Goal: Information Seeking & Learning: Learn about a topic

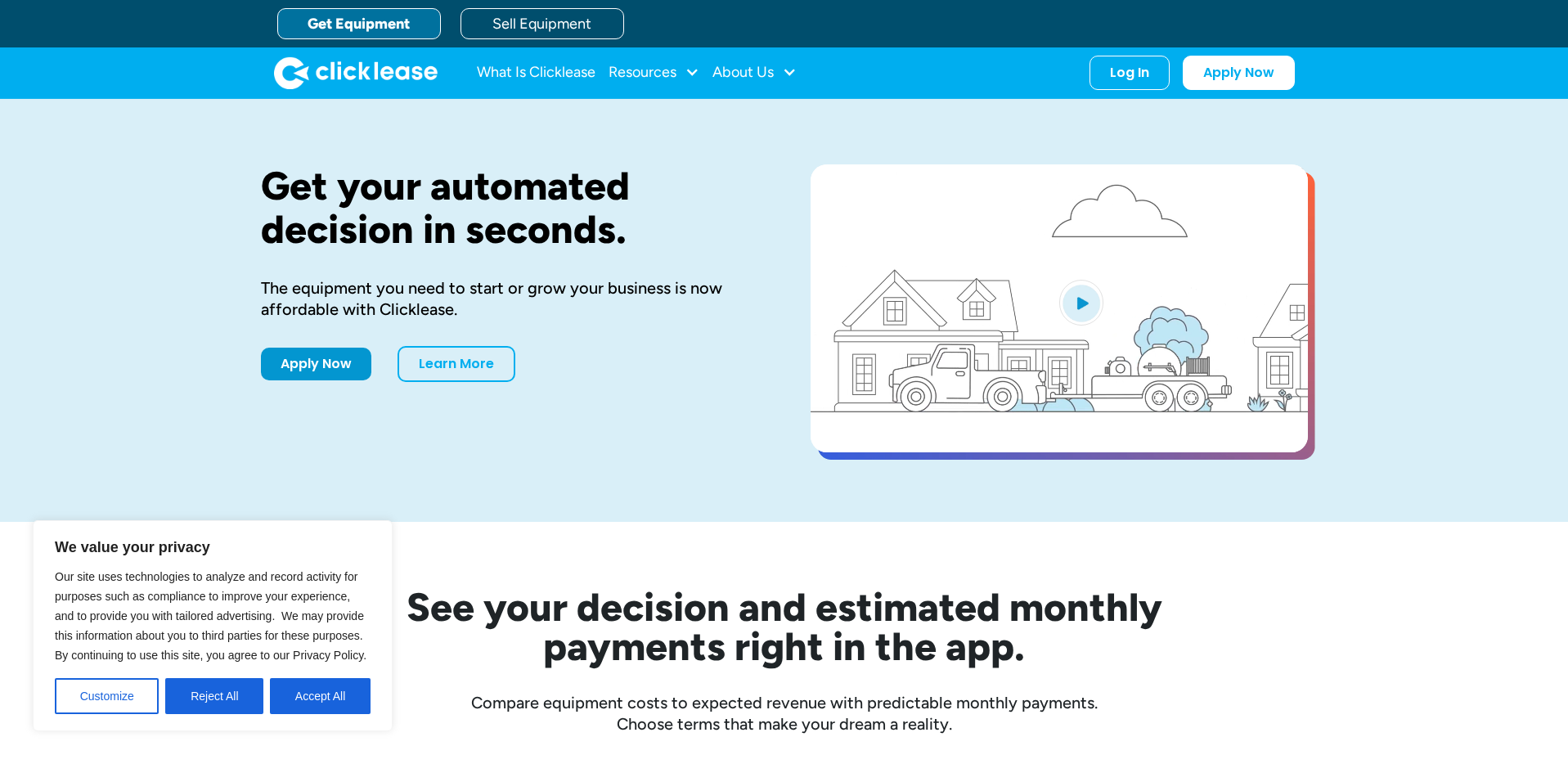
click at [382, 24] on link "Get Equipment" at bounding box center [359, 24] width 163 height 31
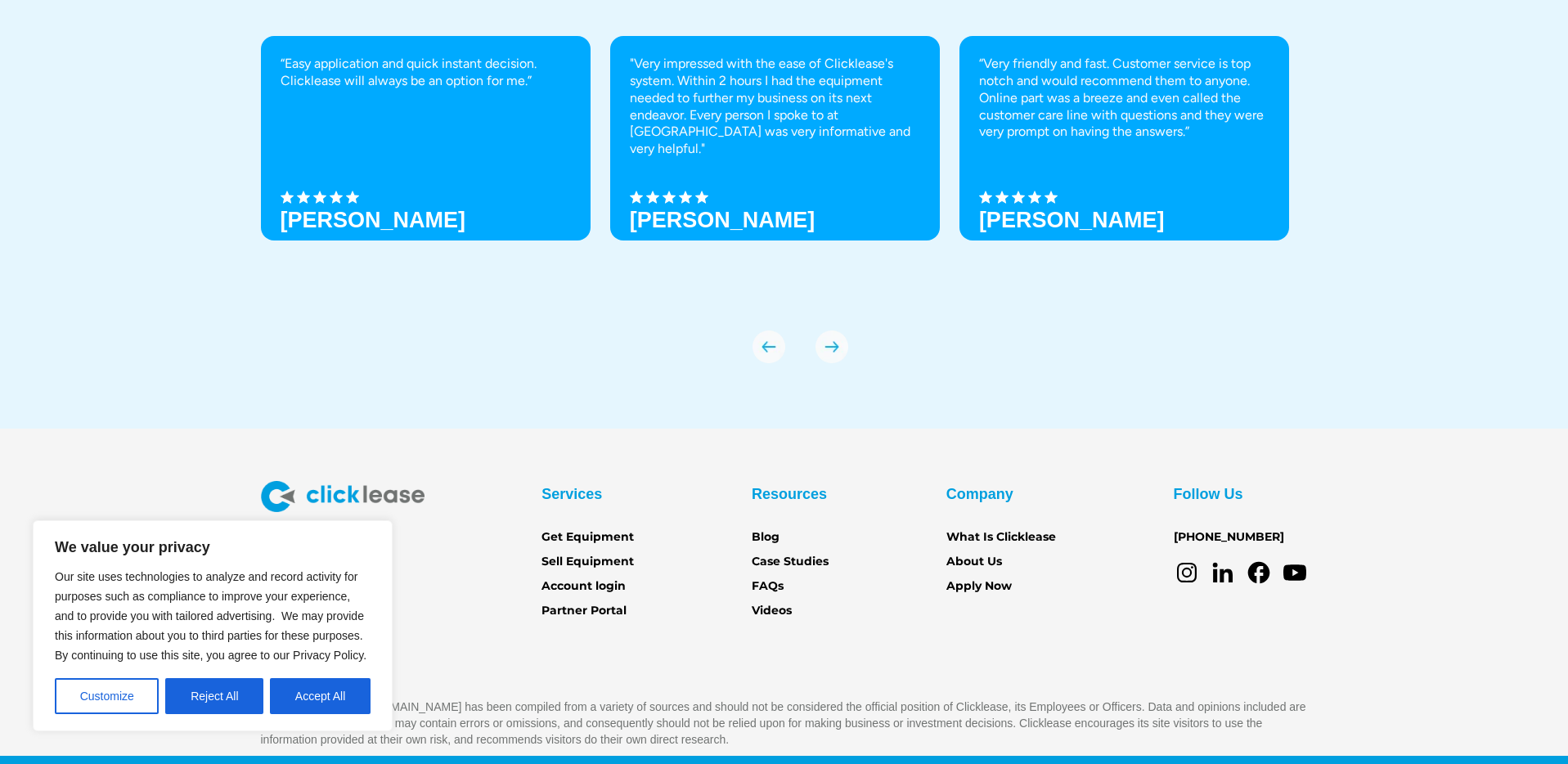
scroll to position [5756, 0]
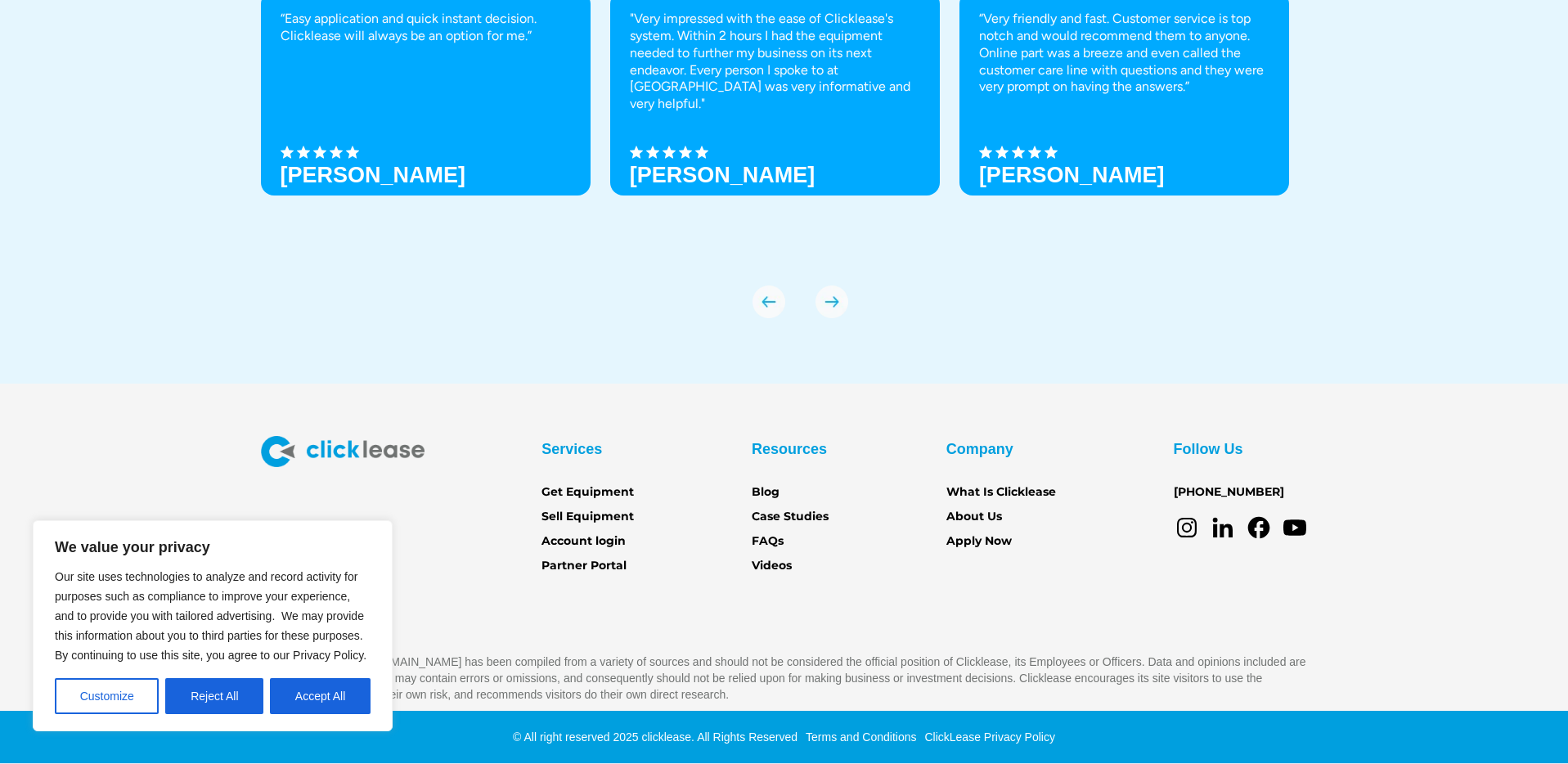
click at [593, 496] on link "Get Equipment" at bounding box center [587, 493] width 92 height 18
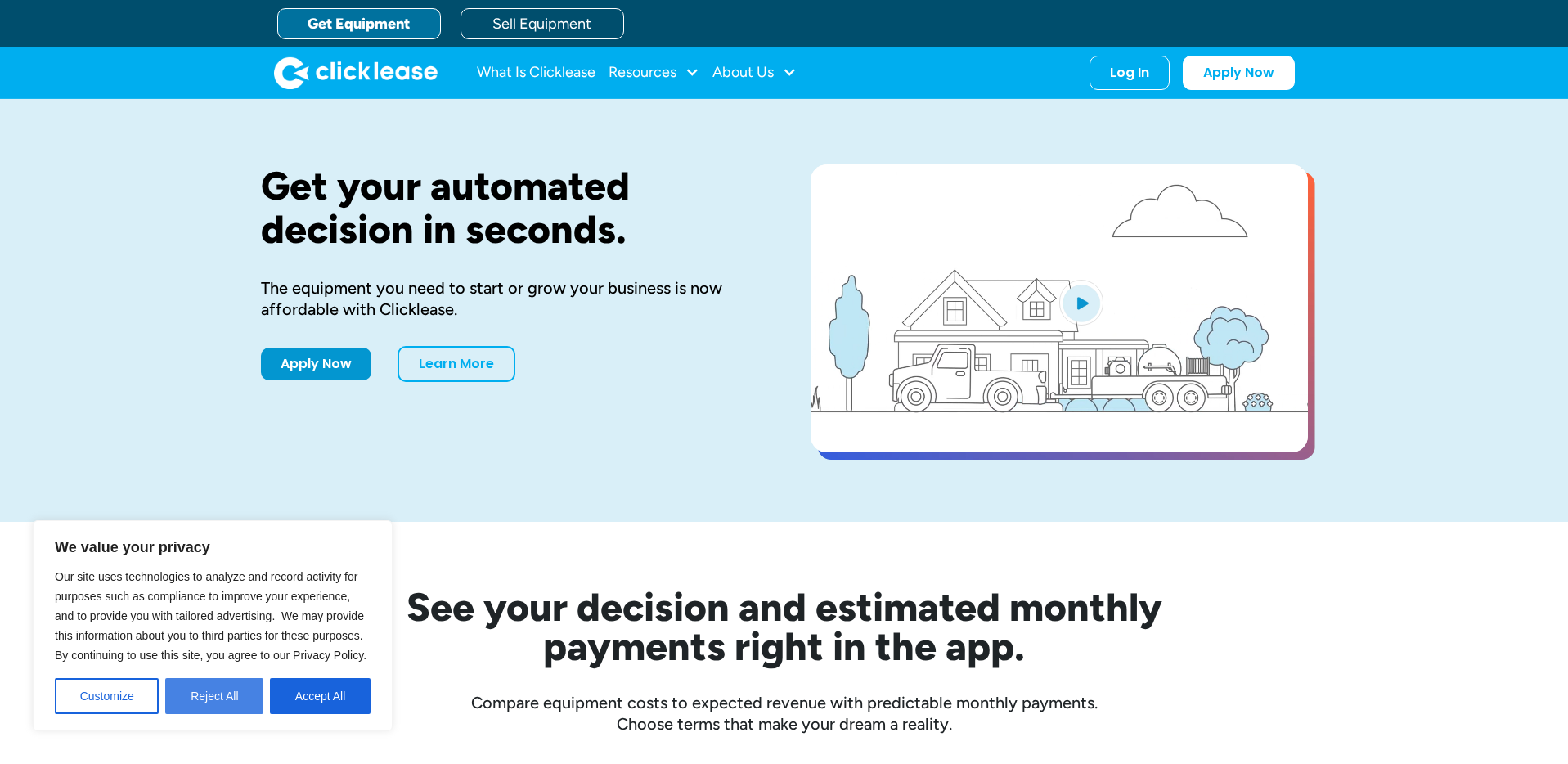
click at [224, 697] on button "Reject All" at bounding box center [214, 696] width 99 height 36
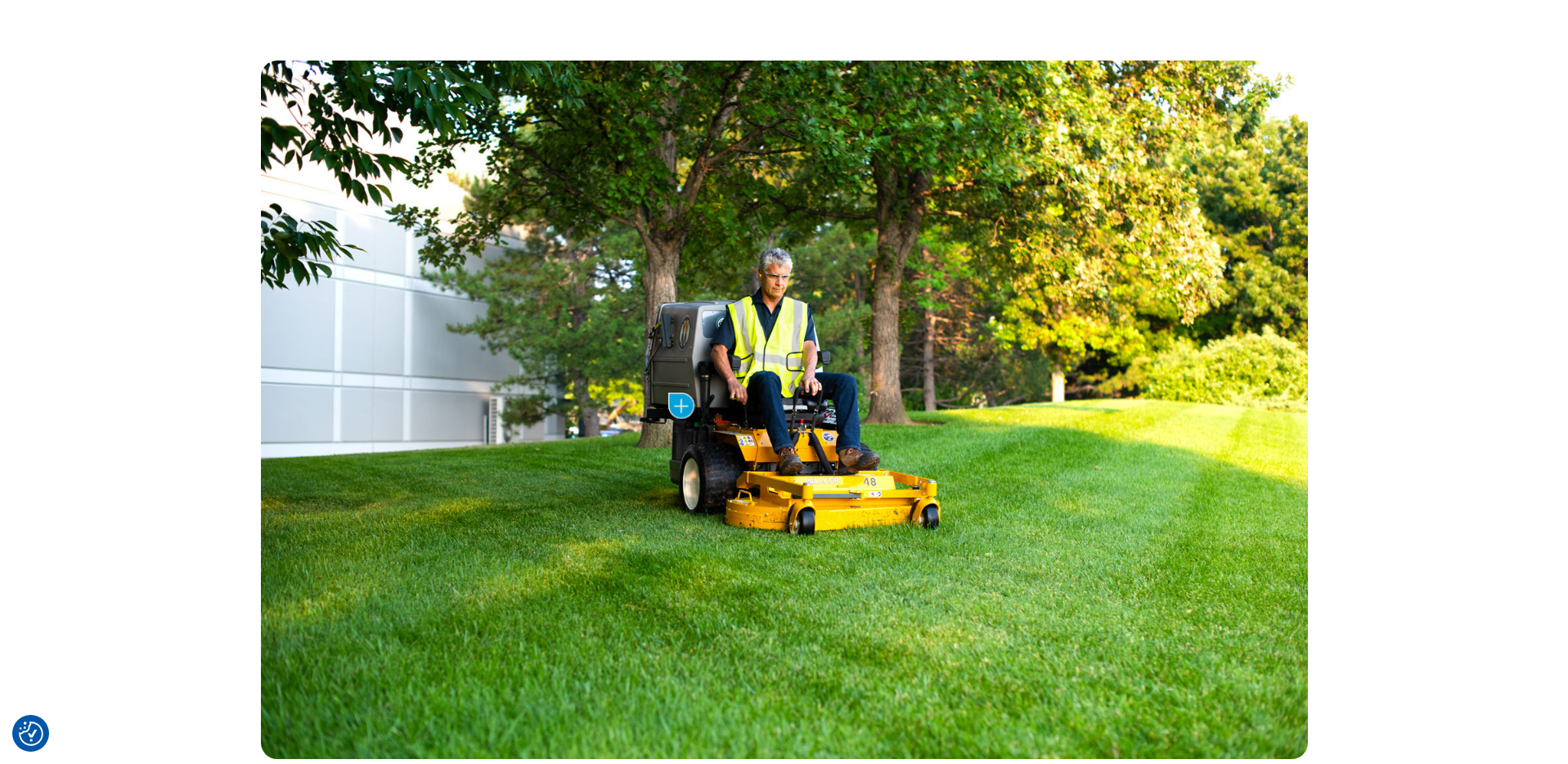
scroll to position [743, 0]
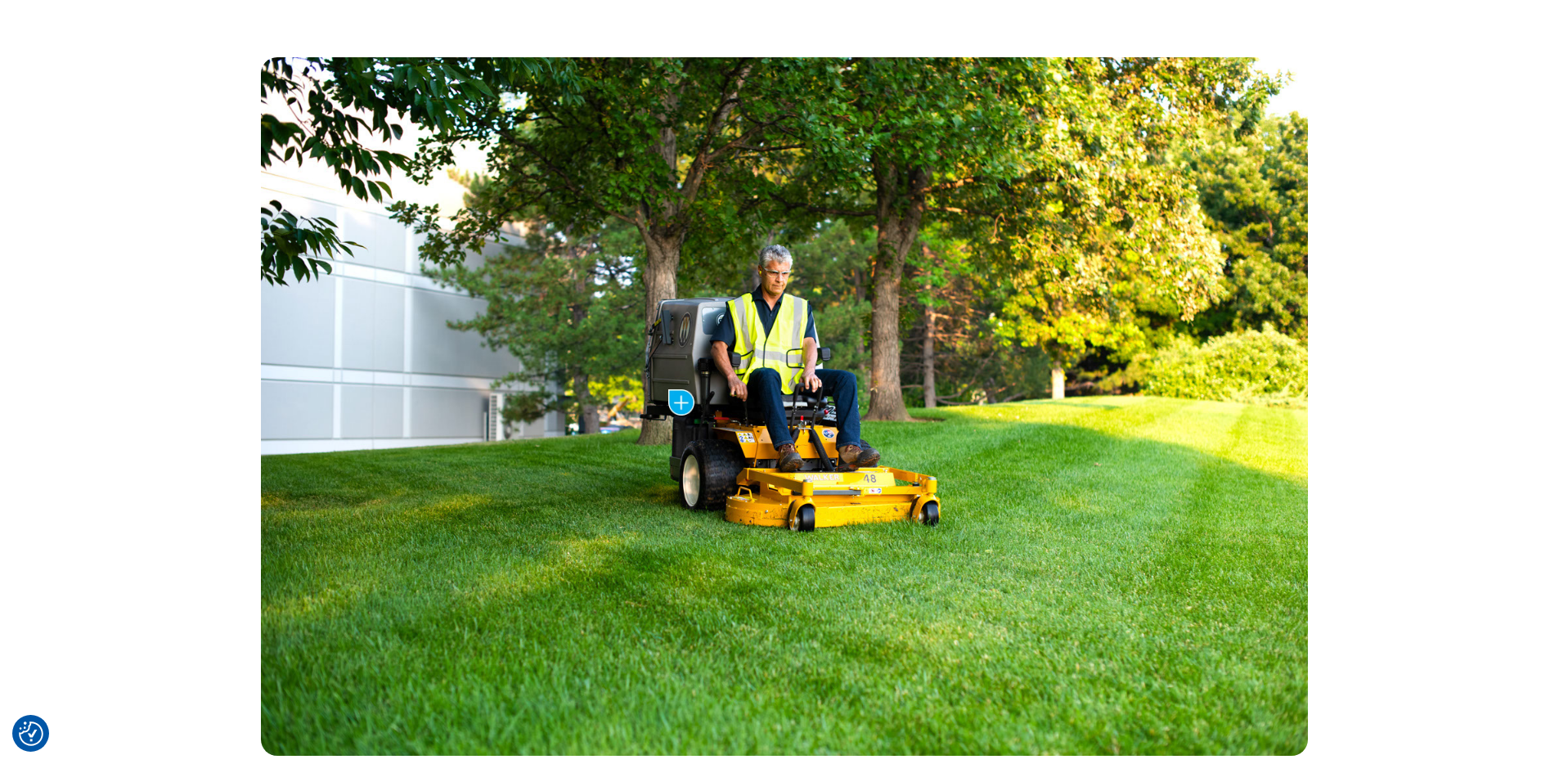
click at [679, 407] on img at bounding box center [681, 403] width 26 height 26
click at [1421, 378] on div "Cost of the Trailer: $5,799.00 Monthly Payment: as low as $200 /mo with Clickle…" at bounding box center [784, 406] width 1568 height 830
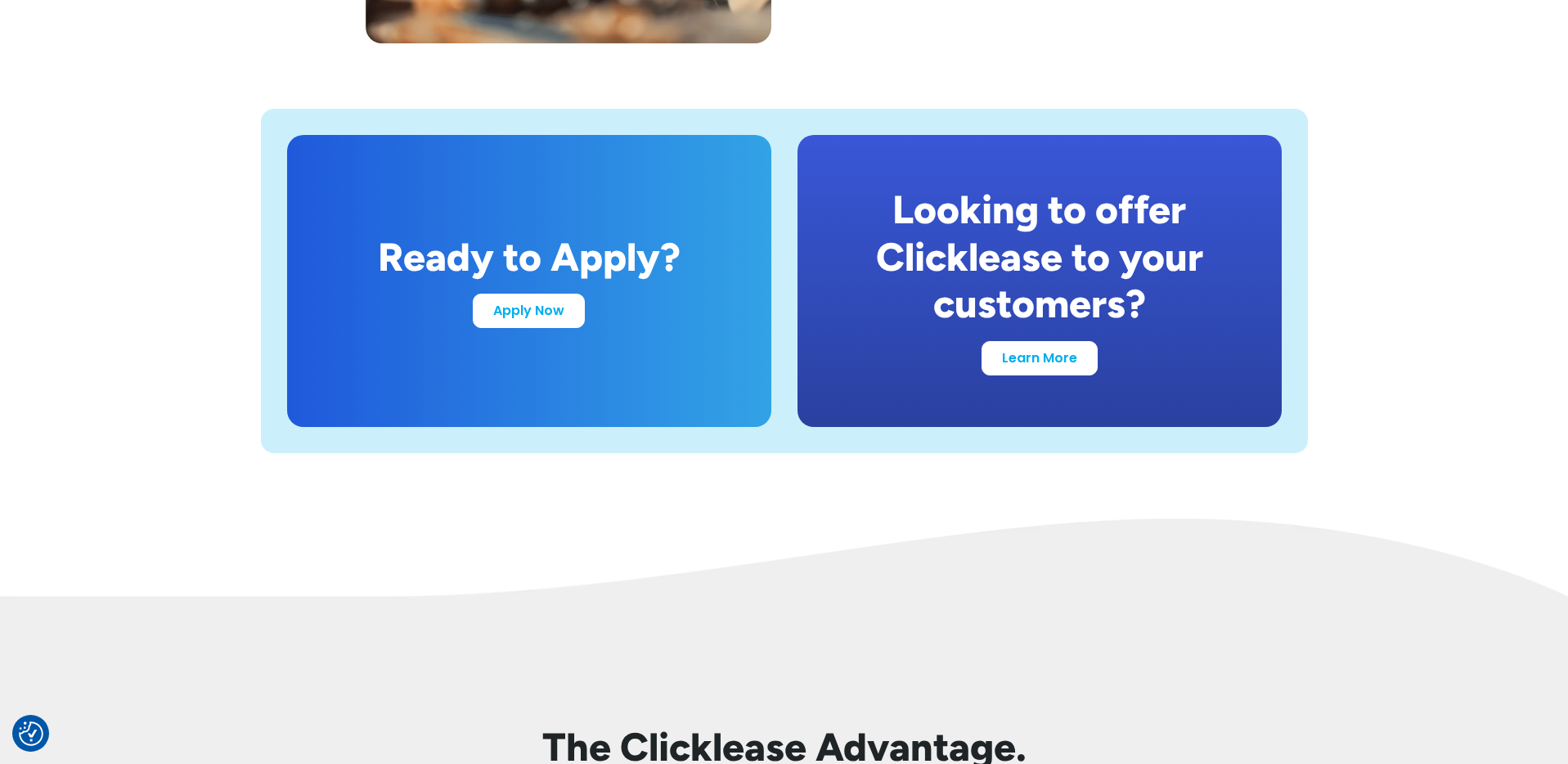
scroll to position [3147, 0]
